Goal: Navigation & Orientation: Understand site structure

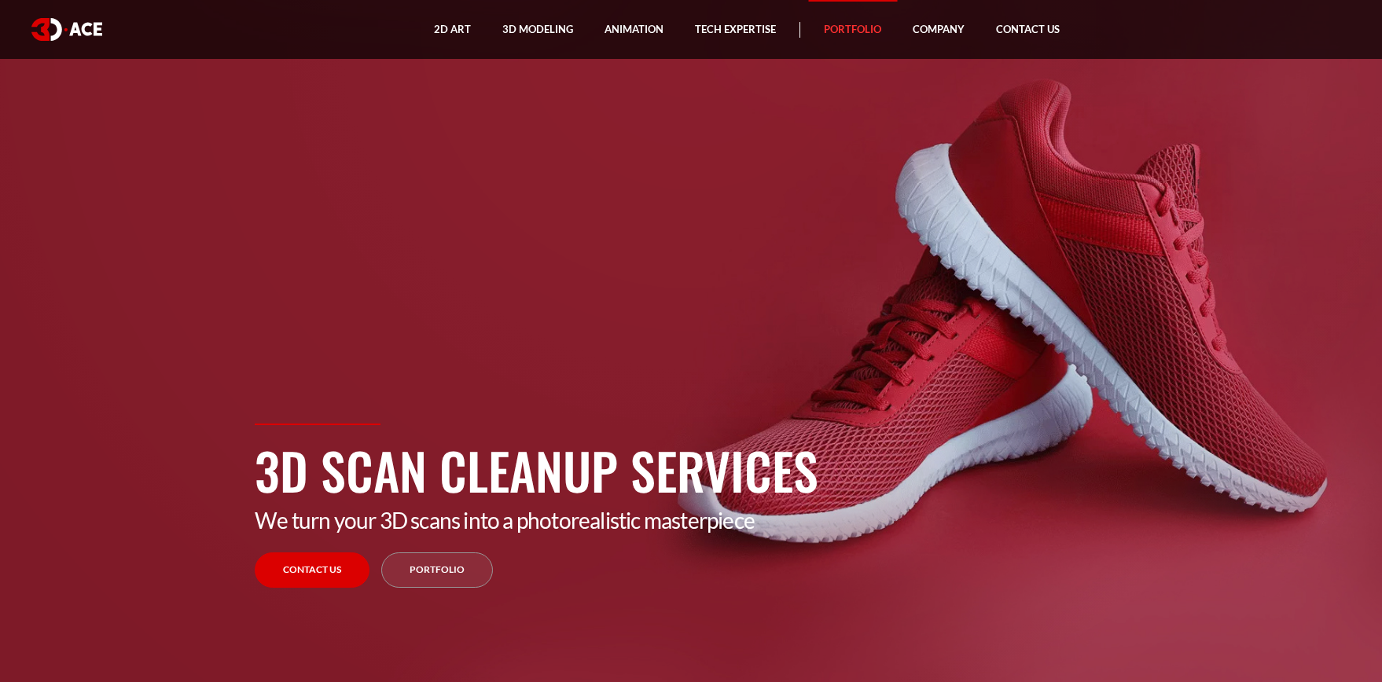
click at [871, 40] on link "Portfolio" at bounding box center [852, 29] width 89 height 59
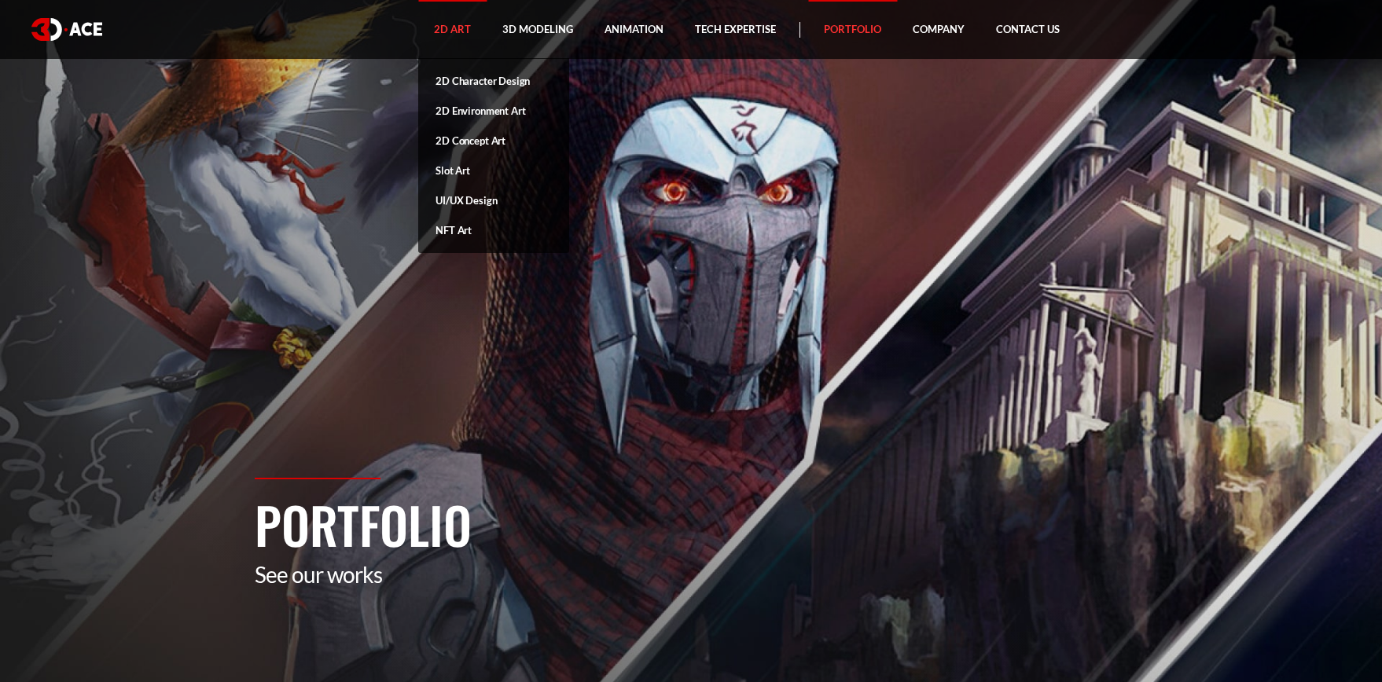
click at [461, 28] on link "2D Art" at bounding box center [452, 29] width 68 height 59
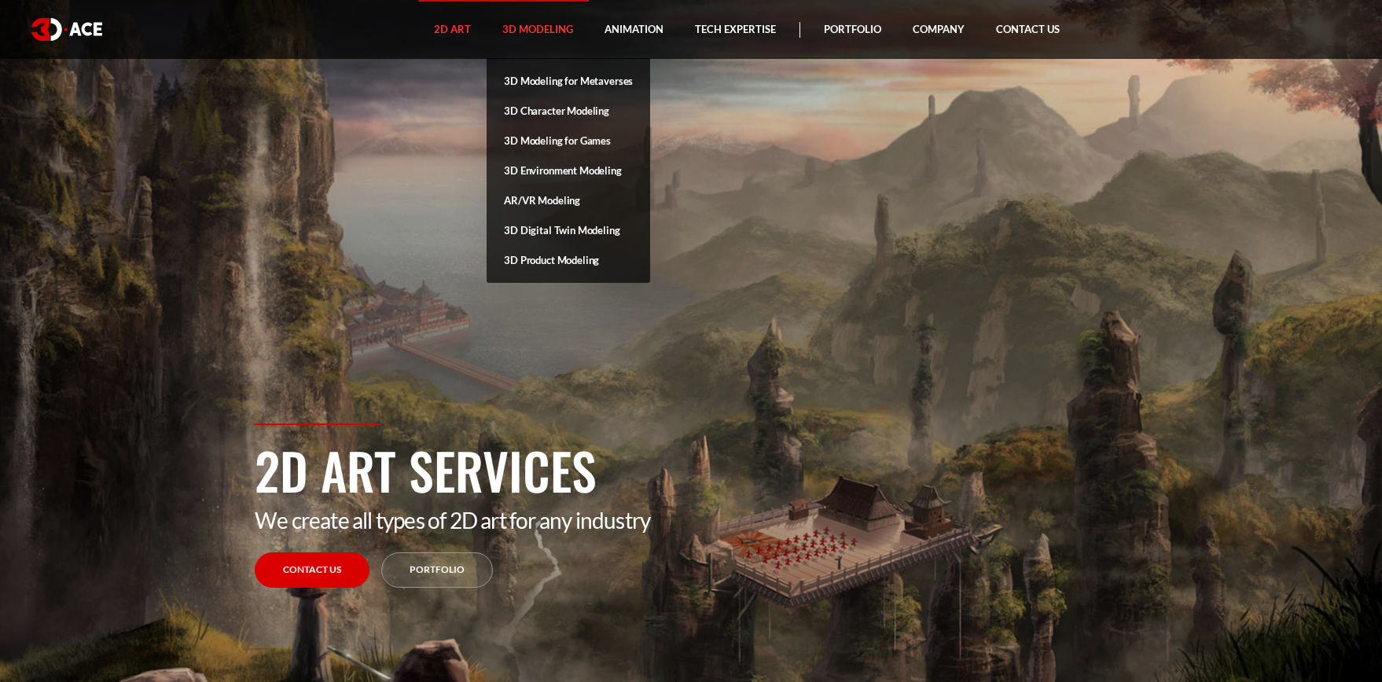
click at [559, 24] on link "3D Modeling" at bounding box center [538, 29] width 102 height 59
